Goal: Complete application form

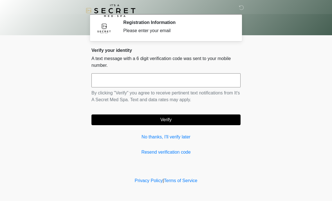
click at [162, 75] on input "text" at bounding box center [165, 80] width 149 height 14
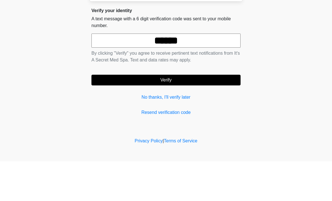
type input "******"
click at [220, 114] on button "Verify" at bounding box center [165, 119] width 149 height 11
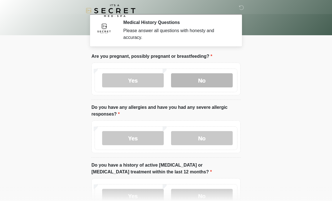
click at [217, 78] on label "No" at bounding box center [202, 80] width 62 height 14
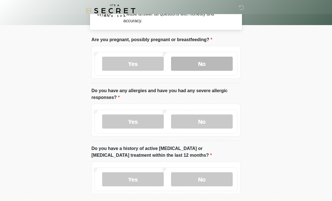
scroll to position [19, 0]
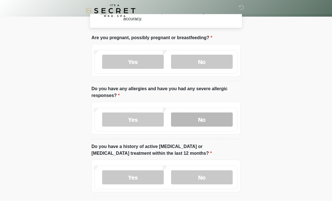
click at [215, 118] on label "No" at bounding box center [202, 119] width 62 height 14
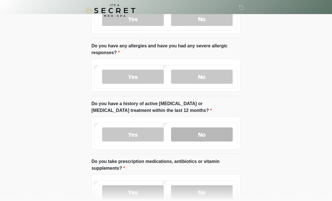
click at [232, 133] on label "No" at bounding box center [202, 134] width 62 height 14
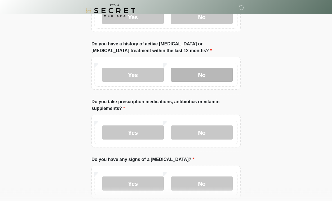
scroll to position [122, 0]
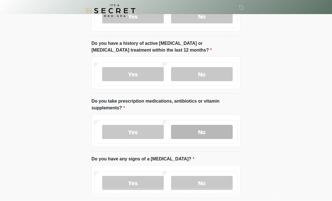
click at [223, 129] on label "No" at bounding box center [202, 132] width 62 height 14
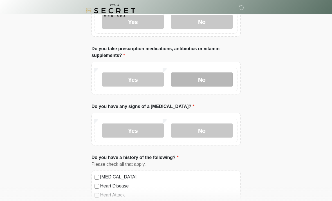
scroll to position [176, 0]
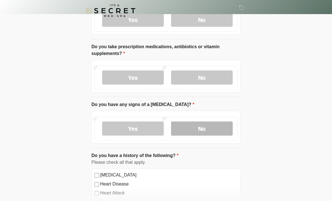
click at [219, 129] on label "No" at bounding box center [202, 128] width 62 height 14
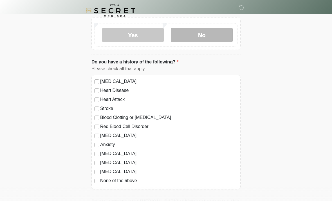
scroll to position [270, 0]
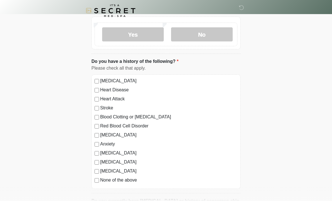
click at [128, 182] on label "None of the above" at bounding box center [168, 179] width 137 height 7
click at [130, 181] on label "None of the above" at bounding box center [168, 179] width 137 height 7
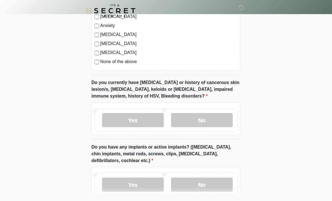
scroll to position [395, 0]
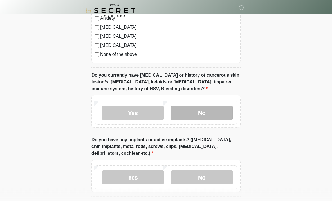
click at [226, 117] on label "No" at bounding box center [202, 113] width 62 height 14
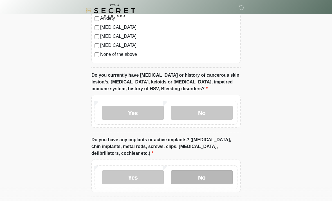
click at [222, 178] on label "No" at bounding box center [202, 177] width 62 height 14
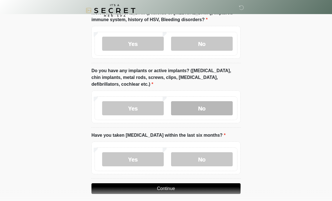
scroll to position [468, 0]
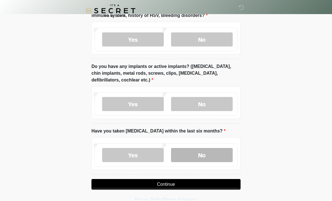
click at [217, 154] on label "No" at bounding box center [202, 155] width 62 height 14
click at [221, 183] on button "Continue" at bounding box center [165, 184] width 149 height 11
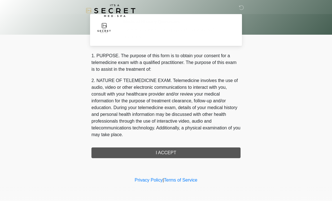
scroll to position [0, 0]
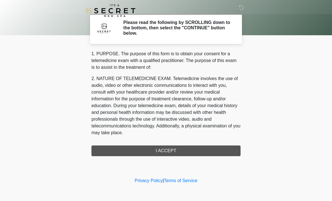
click at [216, 151] on div "1. PURPOSE. The purpose of this form is to obtain your consent for a telemedici…" at bounding box center [165, 103] width 149 height 106
click at [198, 148] on div "1. PURPOSE. The purpose of this form is to obtain your consent for a telemedici…" at bounding box center [165, 103] width 149 height 106
click at [163, 152] on div "1. PURPOSE. The purpose of this form is to obtain your consent for a telemedici…" at bounding box center [165, 103] width 149 height 106
click at [169, 151] on div "1. PURPOSE. The purpose of this form is to obtain your consent for a telemedici…" at bounding box center [165, 103] width 149 height 106
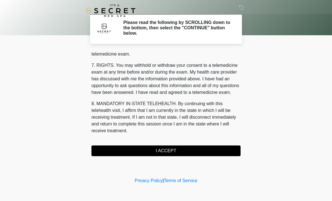
scroll to position [238, 0]
click at [178, 152] on button "I ACCEPT" at bounding box center [165, 150] width 149 height 11
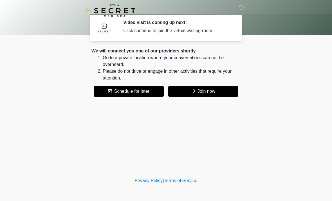
click at [222, 93] on button "Join now" at bounding box center [203, 91] width 70 height 11
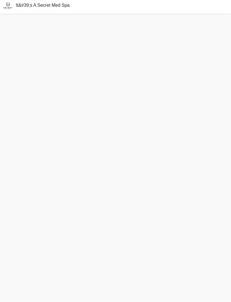
scroll to position [15, 0]
